Goal: Communication & Community: Participate in discussion

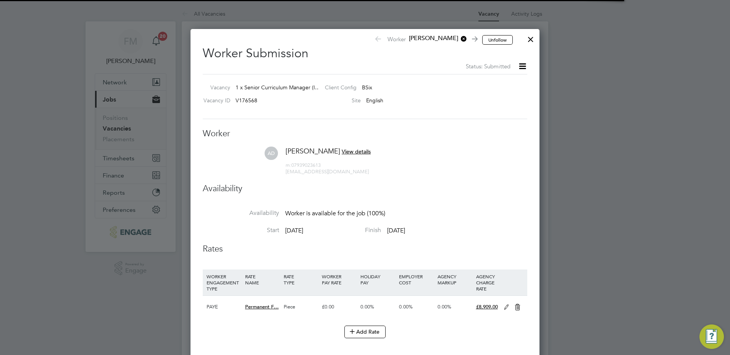
click at [209, 13] on div at bounding box center [365, 177] width 730 height 355
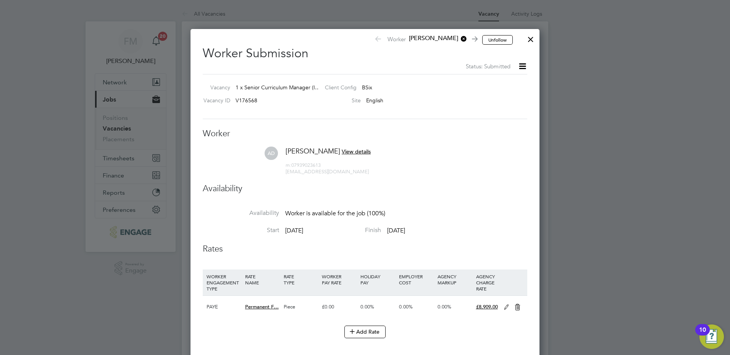
click at [534, 47] on div "Unfollow Worker [PERSON_NAME] Worker Submission Status: Submitted Vacancy 1 x S…" at bounding box center [364, 237] width 349 height 417
click at [531, 37] on div at bounding box center [531, 38] width 14 height 14
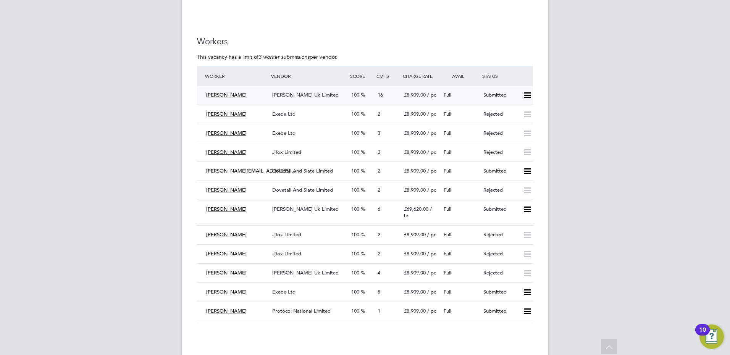
click at [311, 92] on span "[PERSON_NAME] Uk Limited" at bounding box center [305, 95] width 66 height 6
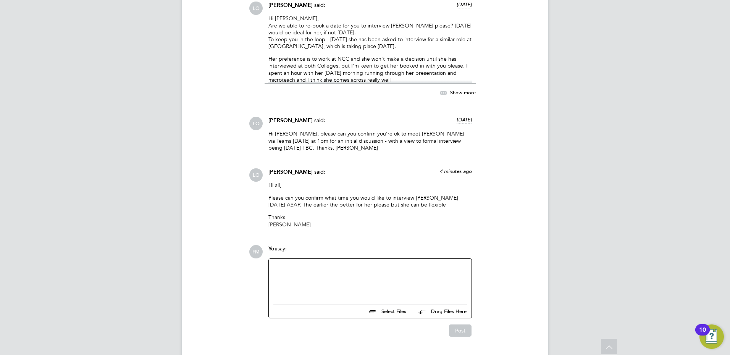
click at [309, 266] on div at bounding box center [370, 279] width 194 height 33
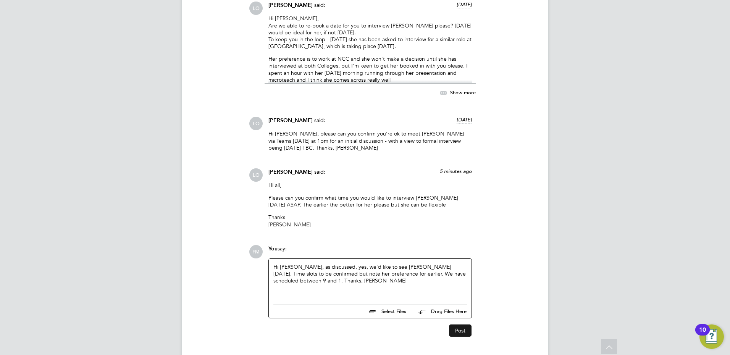
click at [465, 324] on button "Post" at bounding box center [460, 330] width 23 height 12
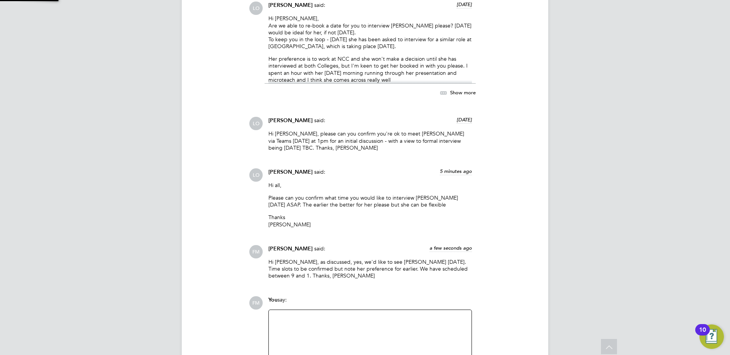
scroll to position [1821, 0]
